Goal: Obtain resource: Download file/media

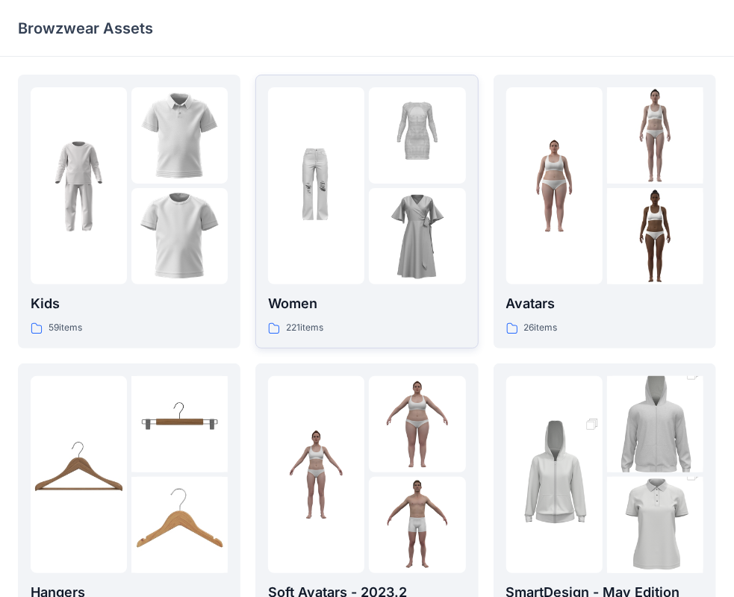
click at [318, 191] on img at bounding box center [316, 186] width 96 height 96
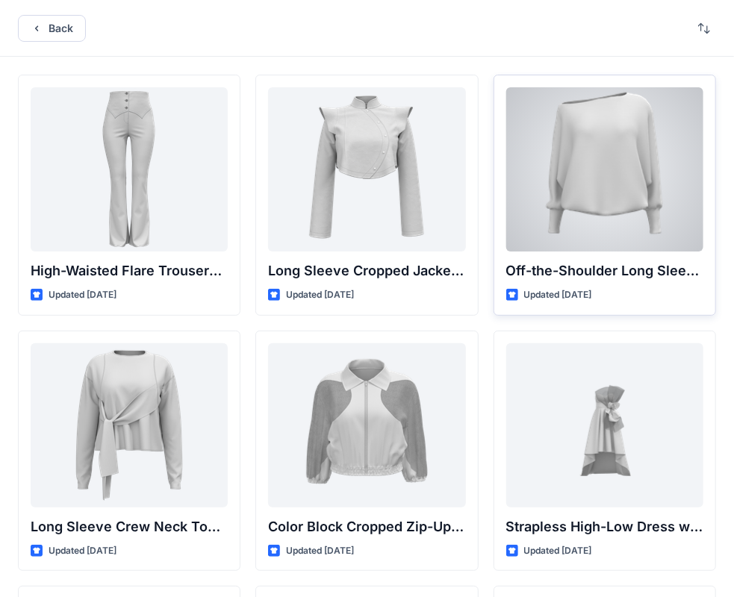
click at [660, 146] on div at bounding box center [604, 169] width 197 height 164
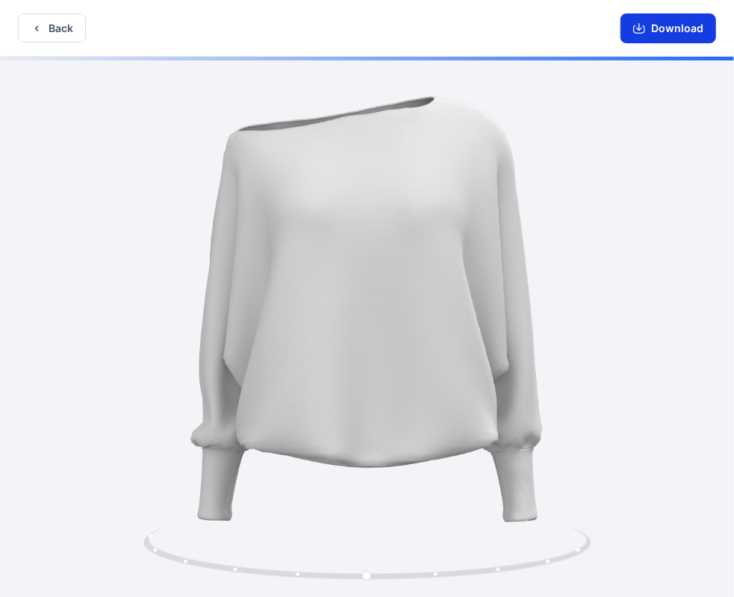
click at [639, 27] on icon "button" at bounding box center [639, 28] width 12 height 12
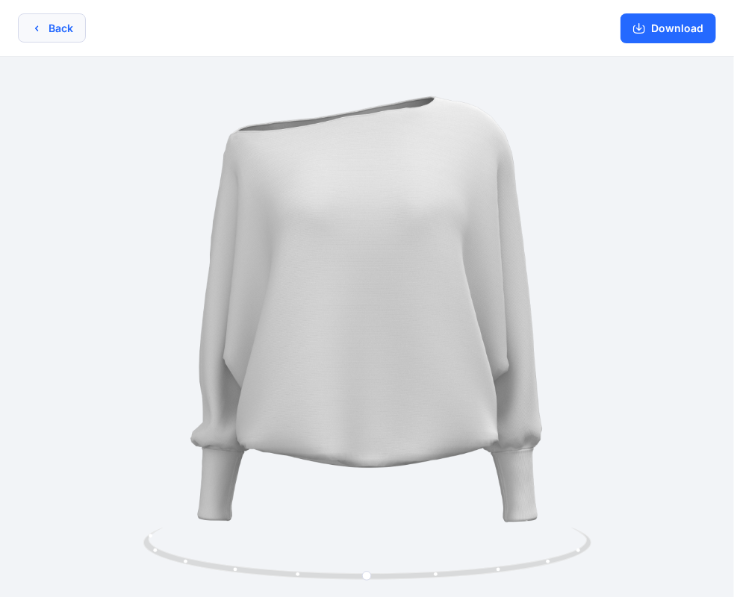
click at [44, 28] on button "Back" at bounding box center [52, 27] width 68 height 29
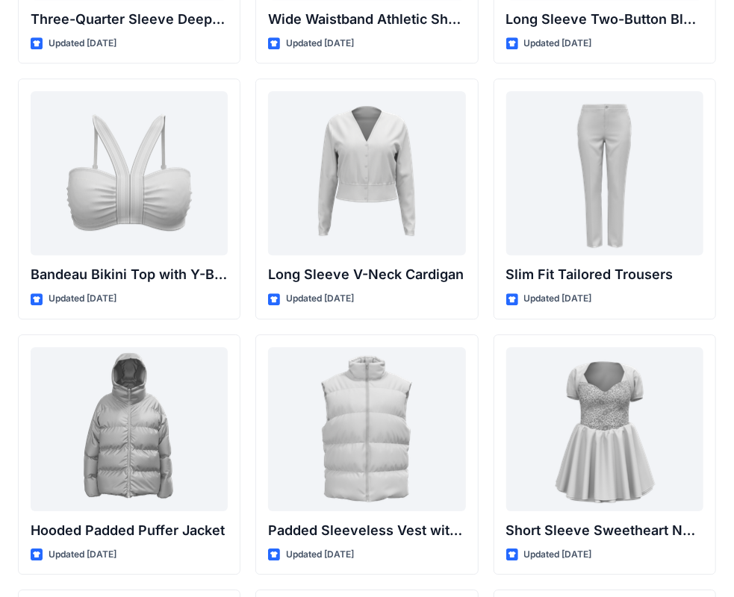
scroll to position [1568, 0]
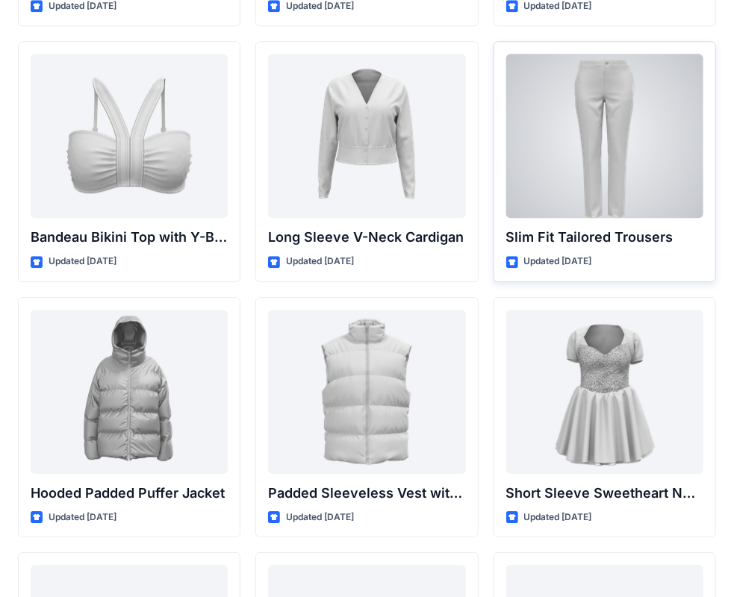
click at [603, 175] on div at bounding box center [604, 136] width 197 height 164
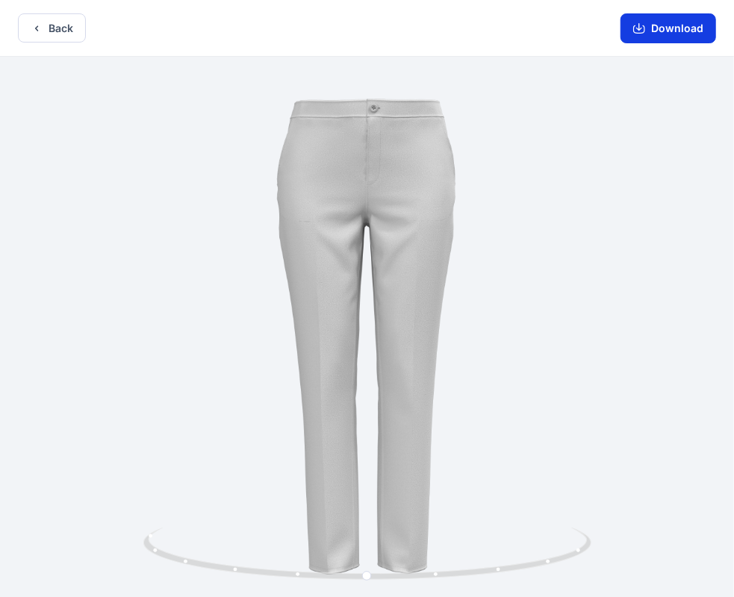
click at [676, 31] on button "Download" at bounding box center [668, 28] width 96 height 30
click at [30, 25] on button "Back" at bounding box center [52, 27] width 68 height 29
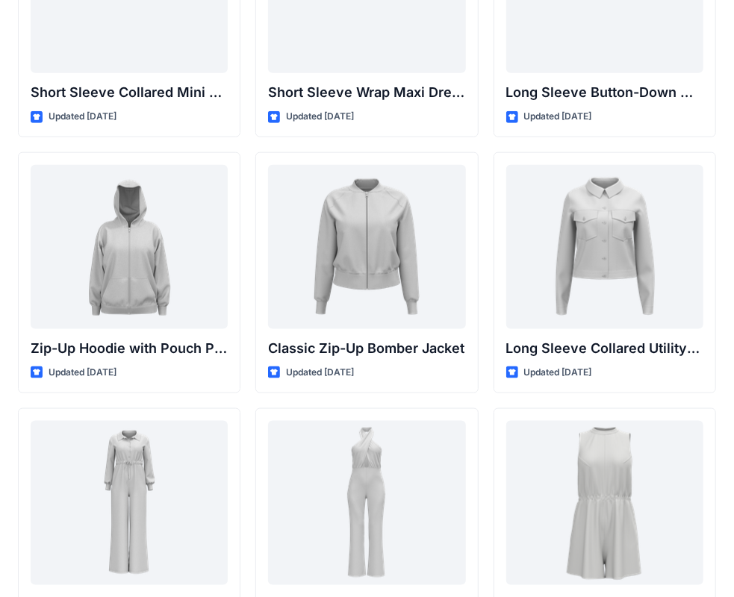
scroll to position [2687, 0]
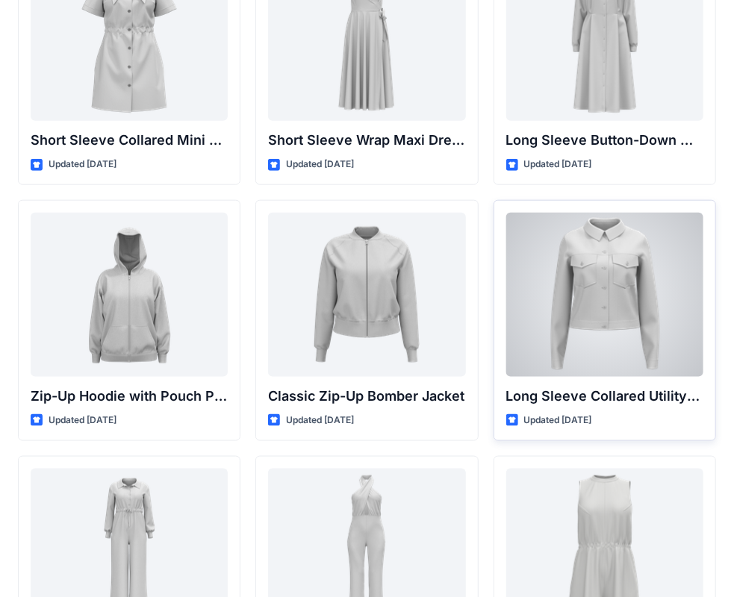
click at [661, 299] on div at bounding box center [604, 295] width 197 height 164
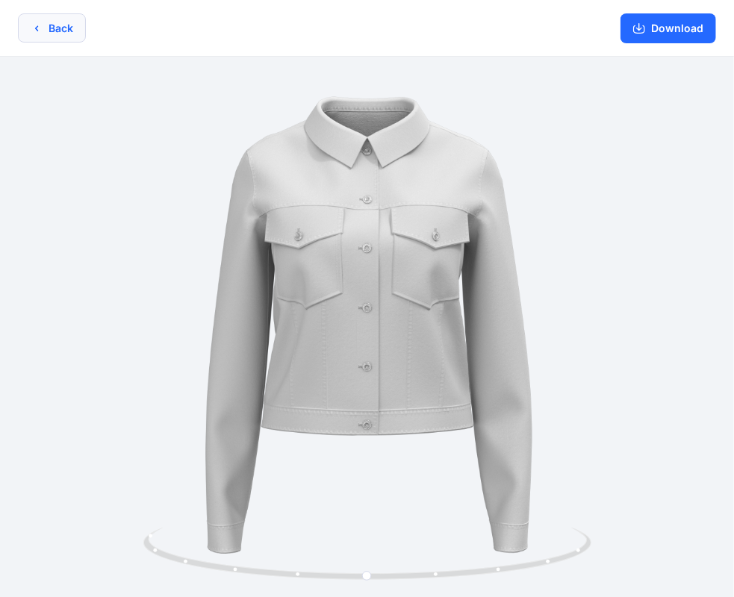
click at [38, 34] on icon "button" at bounding box center [37, 28] width 12 height 12
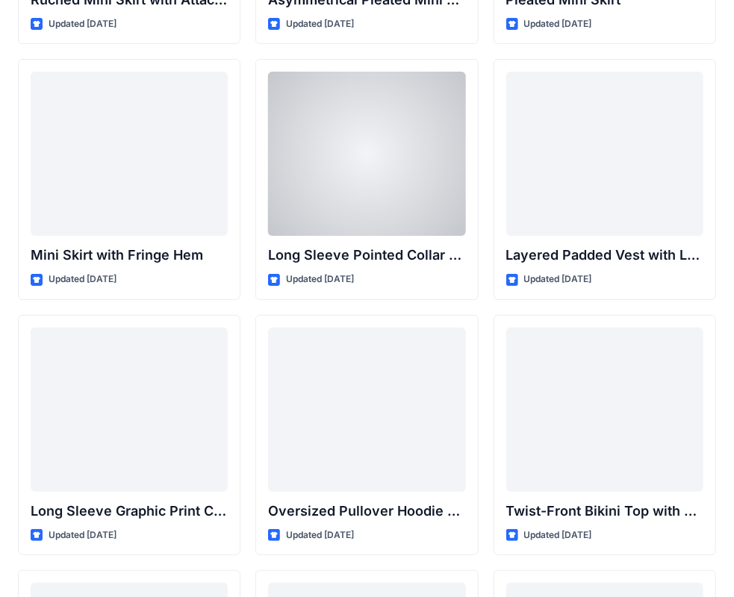
scroll to position [4329, 0]
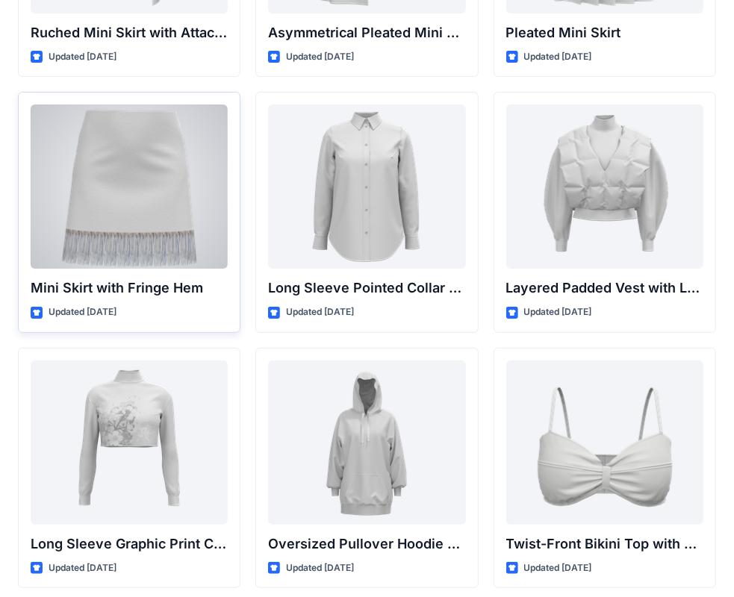
click at [128, 185] on div at bounding box center [129, 187] width 197 height 164
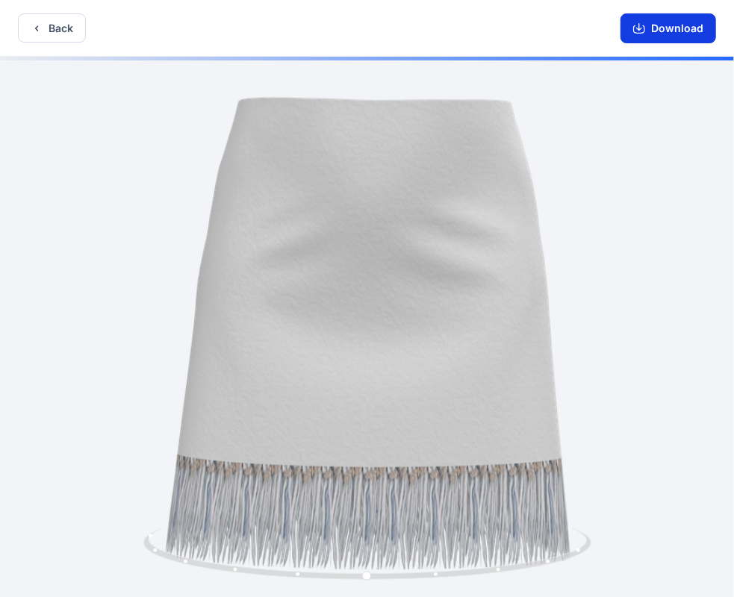
click at [666, 24] on button "Download" at bounding box center [668, 28] width 96 height 30
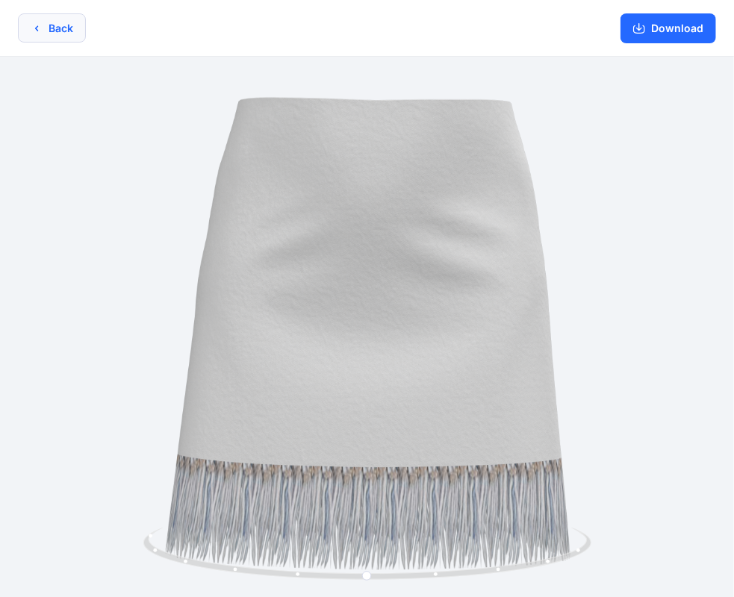
click at [40, 34] on icon "button" at bounding box center [37, 28] width 12 height 12
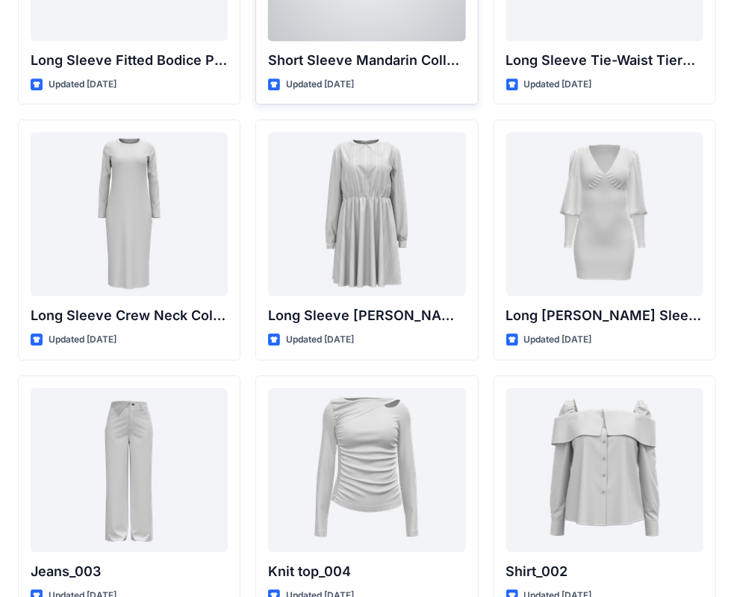
scroll to position [6121, 0]
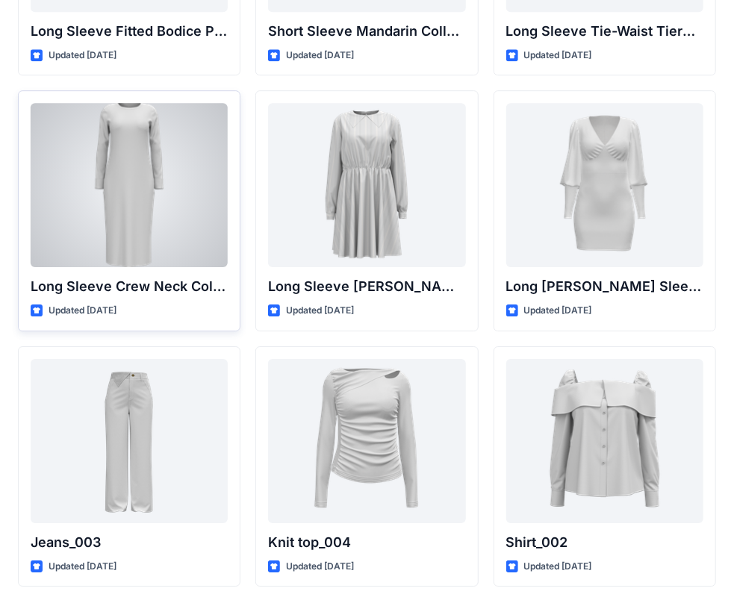
click at [123, 163] on div at bounding box center [129, 185] width 197 height 164
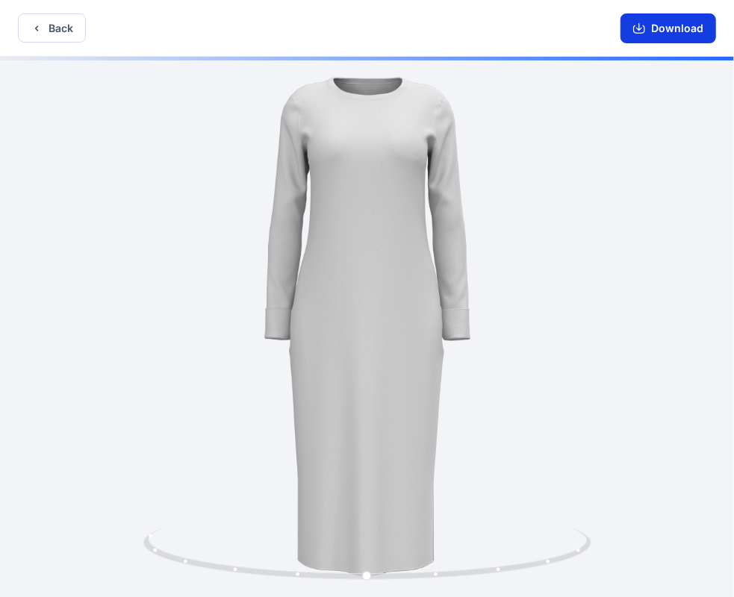
click at [632, 28] on button "Download" at bounding box center [668, 28] width 96 height 30
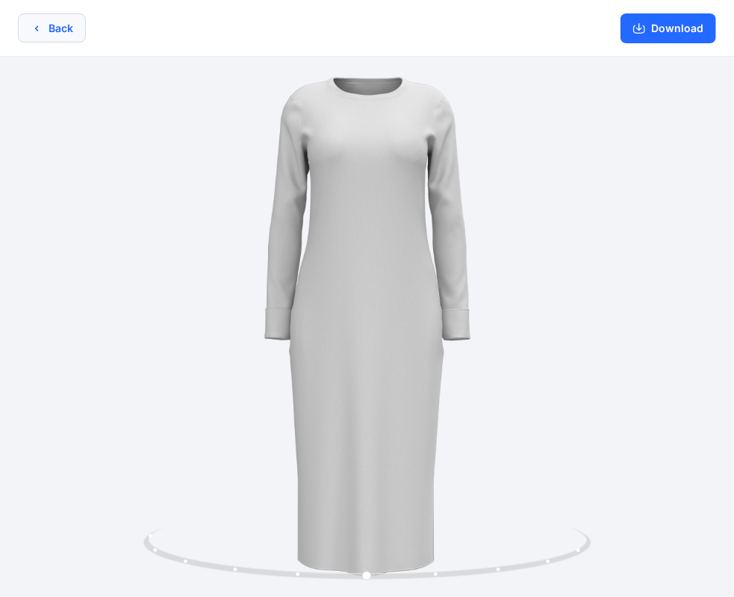
click at [36, 33] on icon "button" at bounding box center [37, 28] width 12 height 12
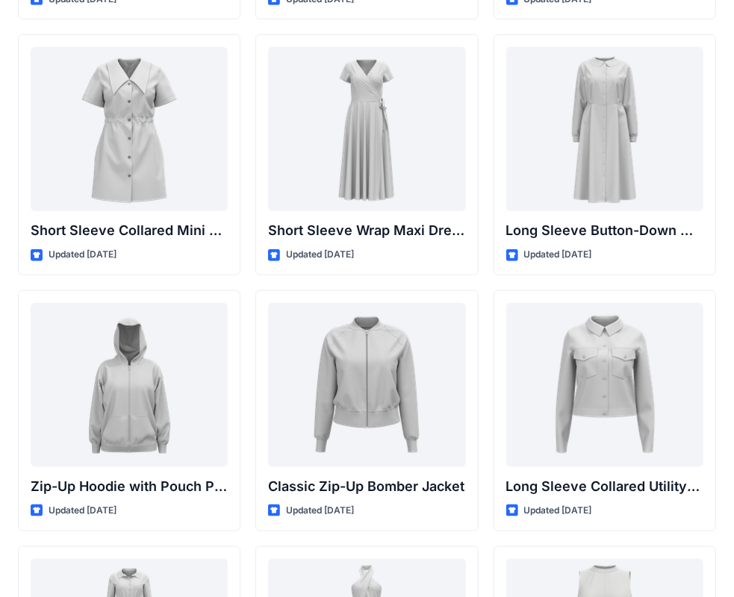
scroll to position [2613, 0]
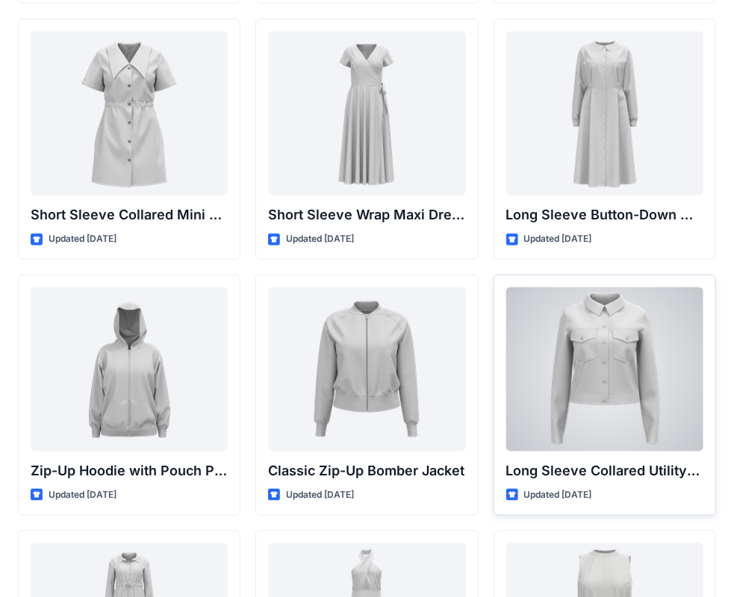
click at [655, 369] on div at bounding box center [604, 369] width 197 height 164
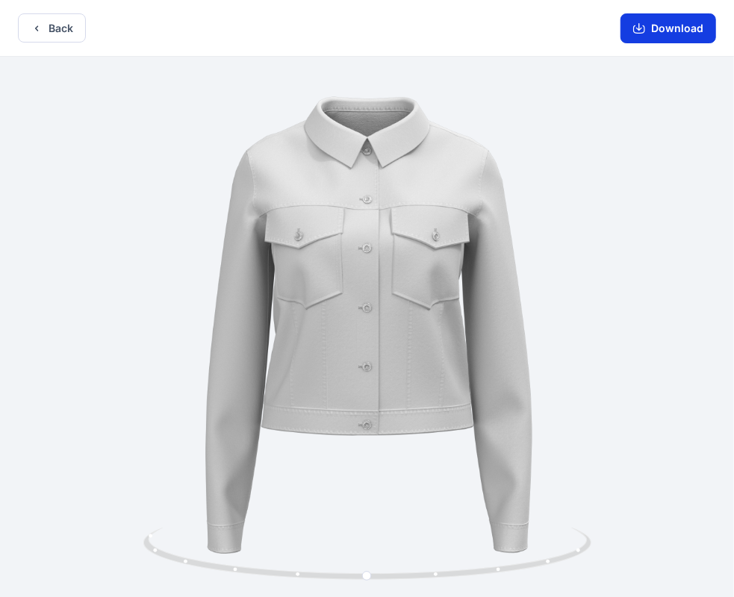
click at [661, 28] on button "Download" at bounding box center [668, 28] width 96 height 30
click at [659, 33] on button "Download" at bounding box center [668, 28] width 96 height 30
click at [661, 28] on button "Download" at bounding box center [668, 28] width 96 height 30
